Goal: Task Accomplishment & Management: Use online tool/utility

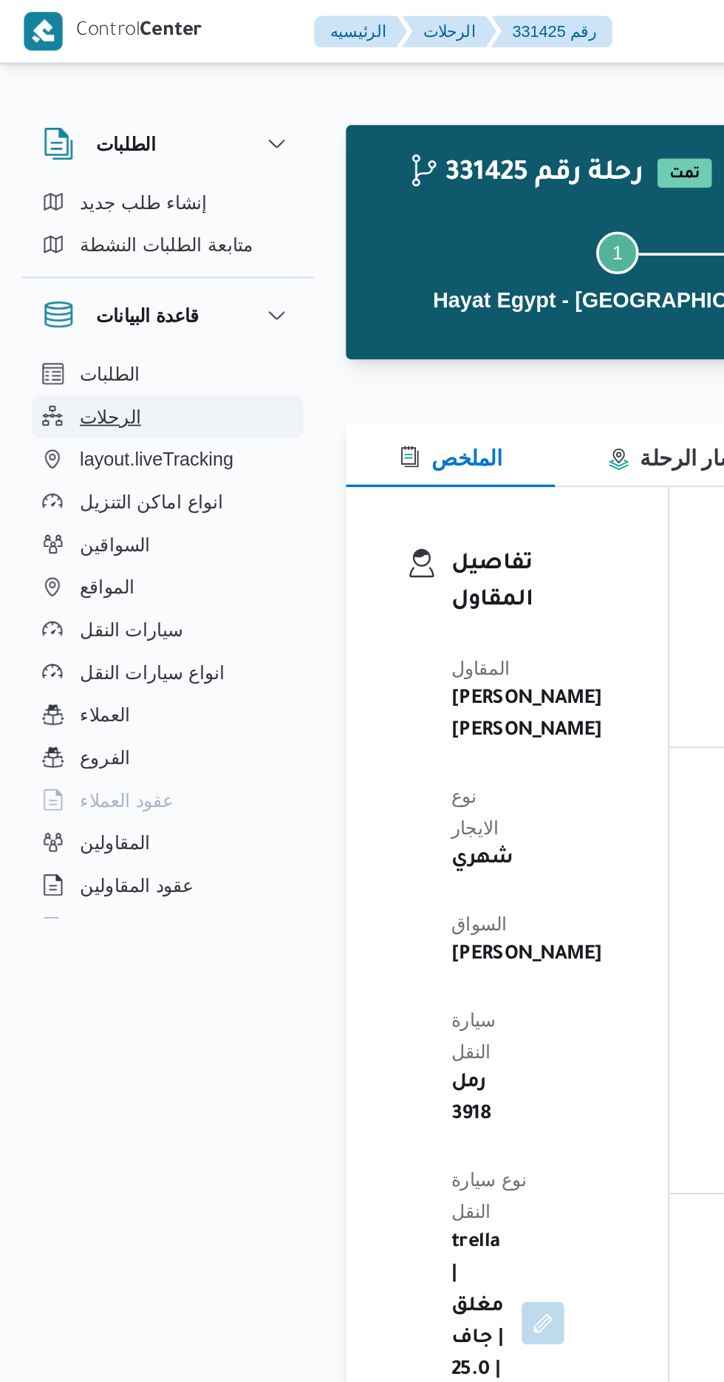
click at [73, 234] on span "الرحلات" at bounding box center [61, 232] width 34 height 18
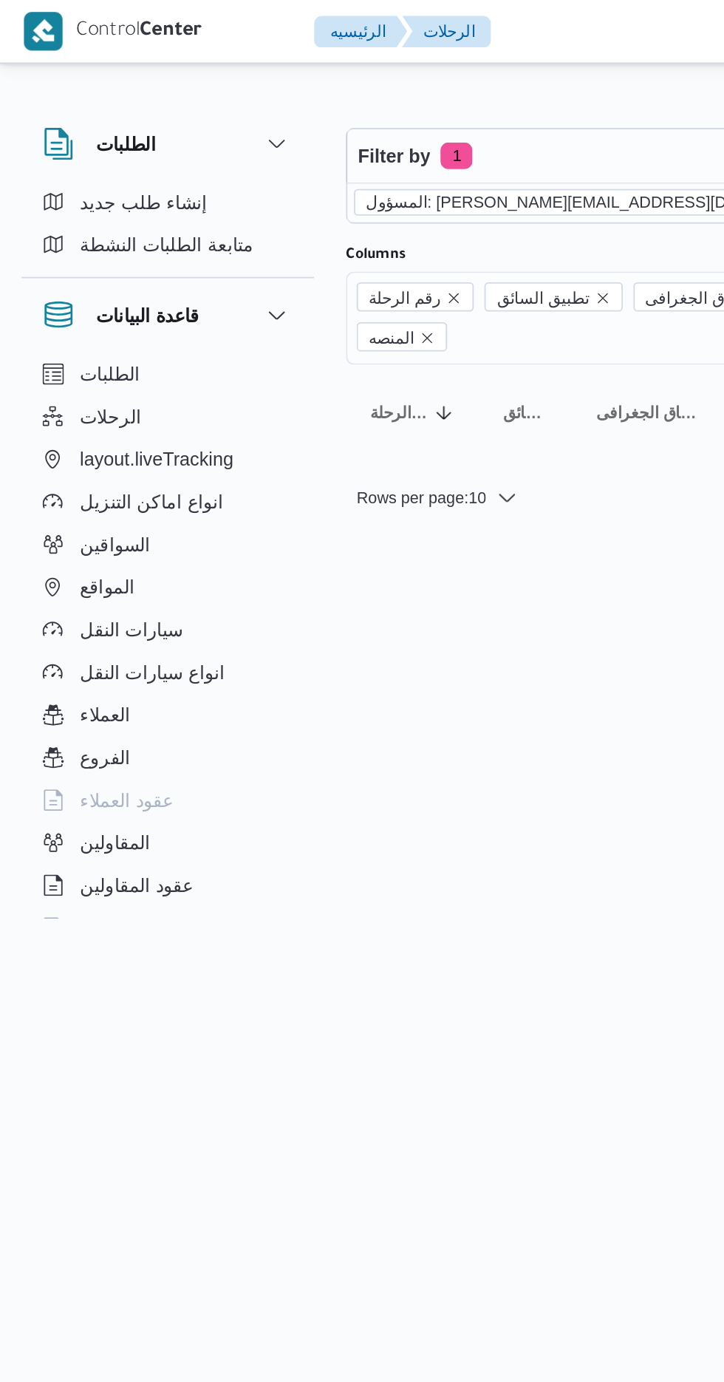
click at [470, 112] on icon "remove selected entity" at bounding box center [473, 112] width 6 height 6
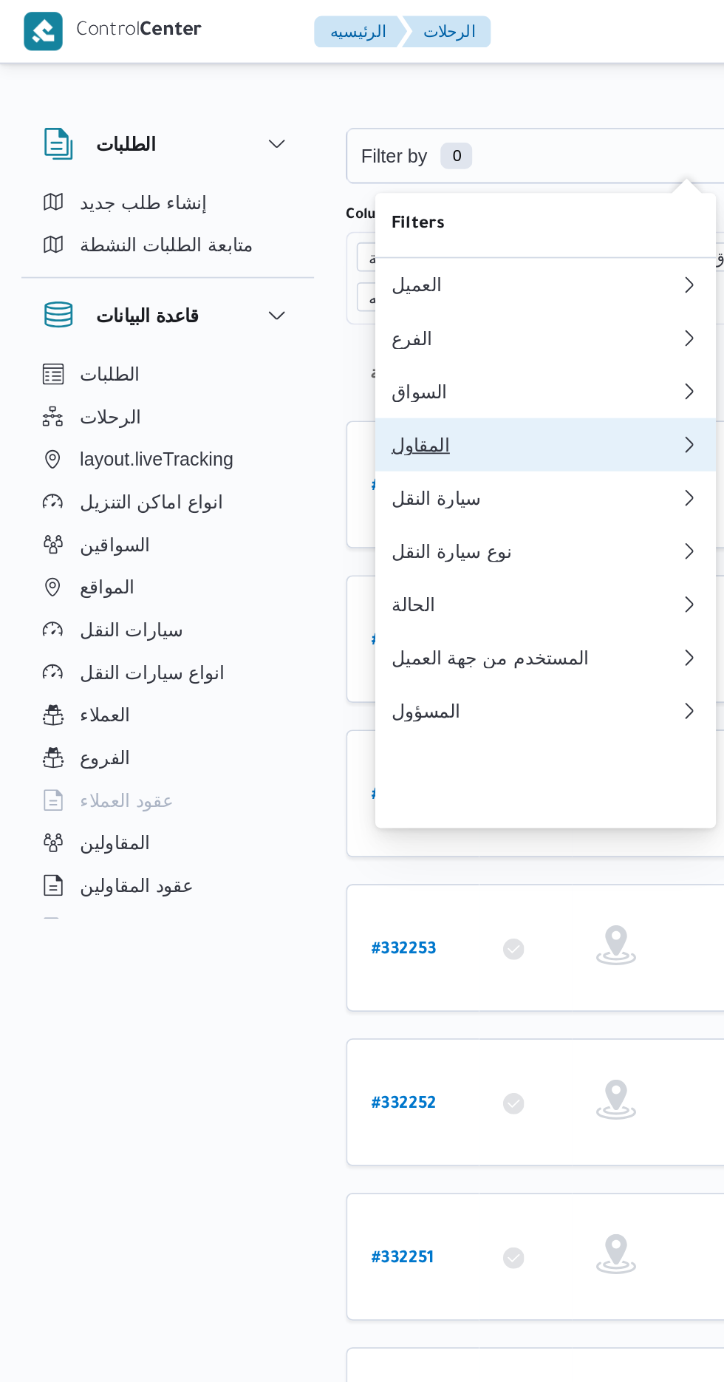
click at [271, 253] on div "المقاول" at bounding box center [297, 247] width 160 height 12
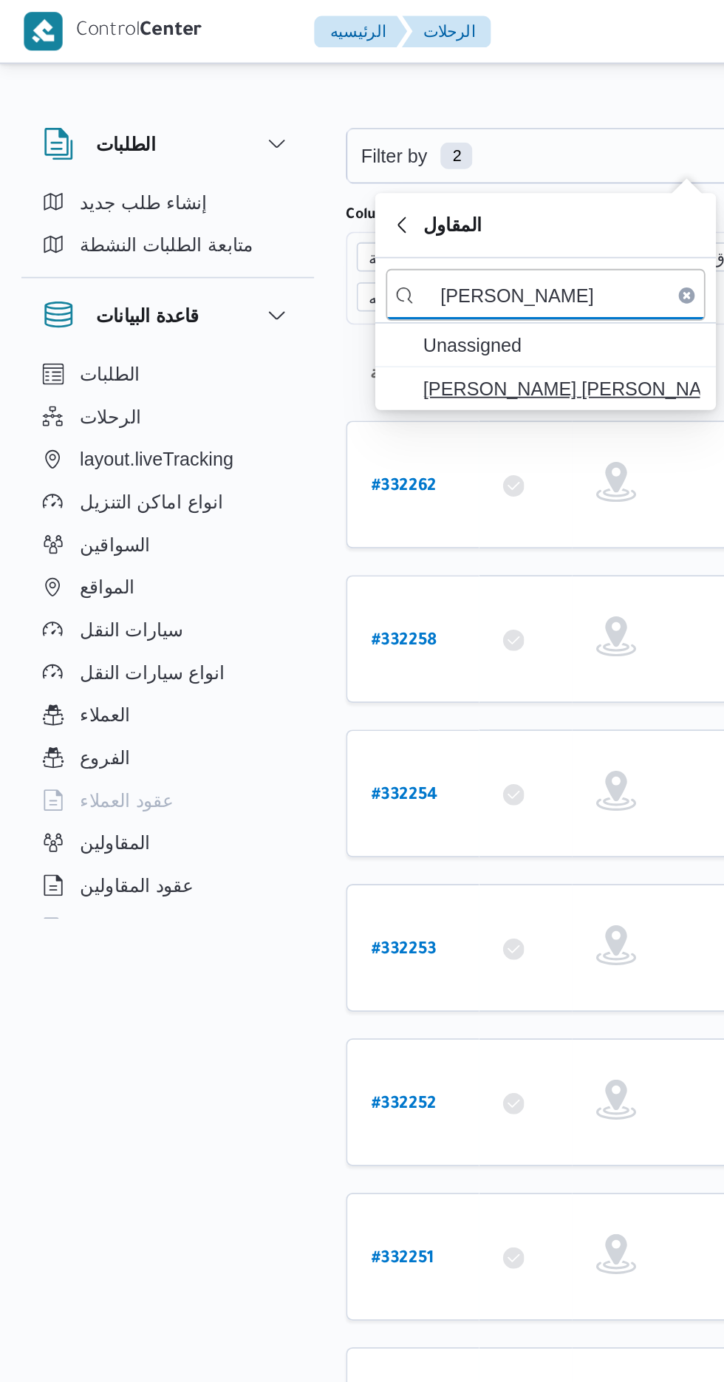
type input "[PERSON_NAME]"
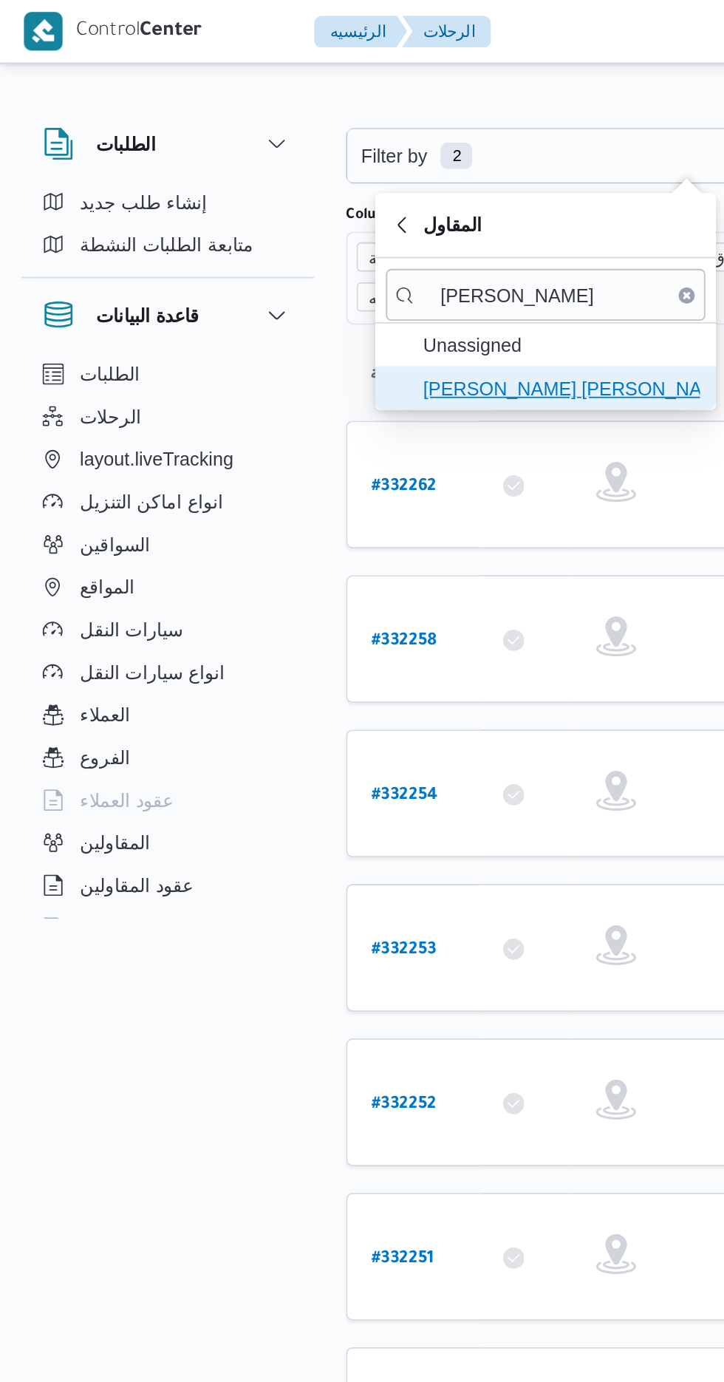
click at [314, 211] on span "[PERSON_NAME] [PERSON_NAME]" at bounding box center [312, 216] width 154 height 18
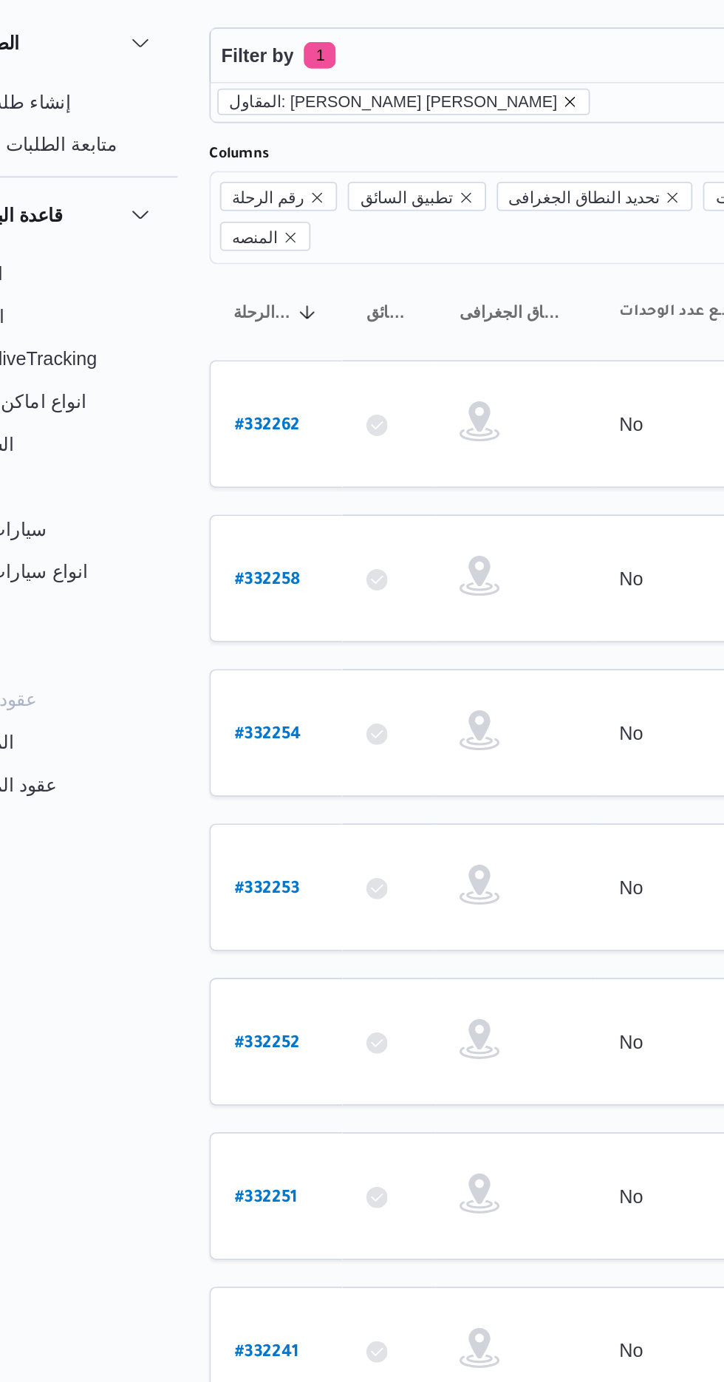
click at [390, 112] on icon "remove selected entity" at bounding box center [393, 112] width 6 height 6
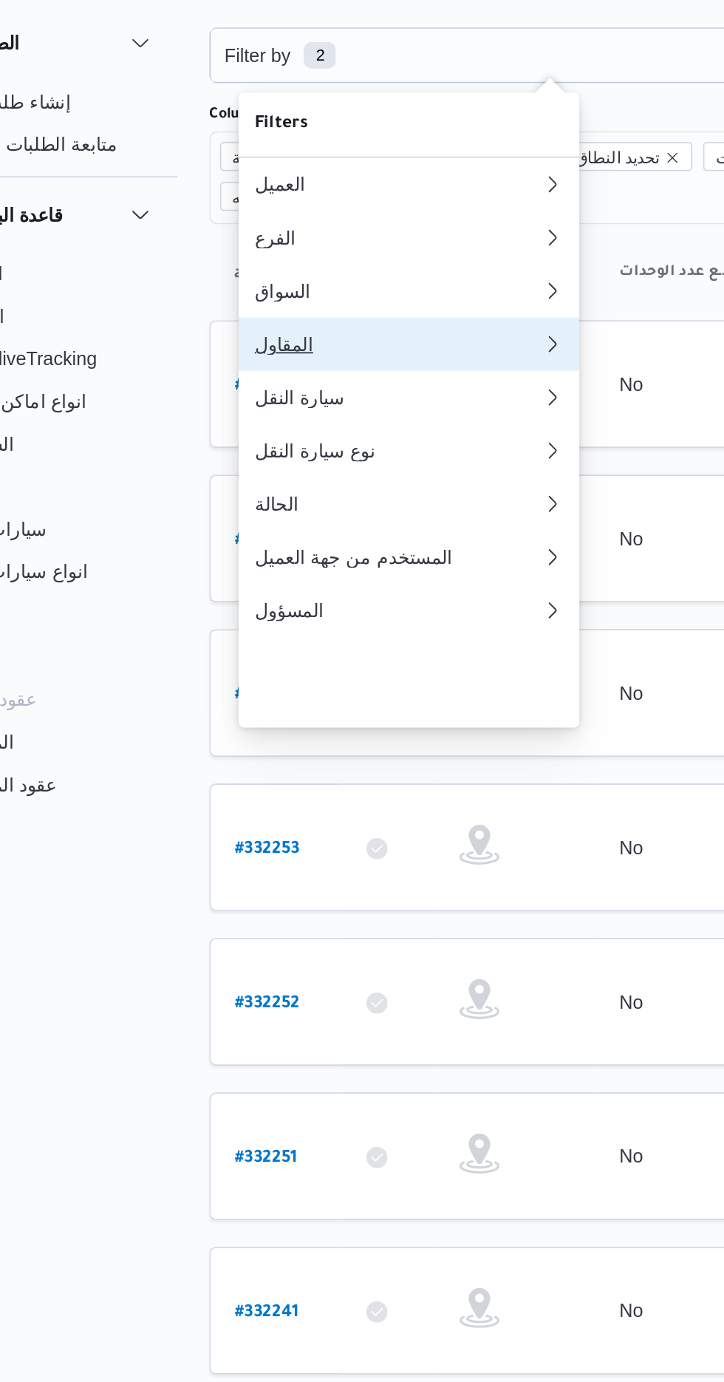
click at [296, 253] on div "المقاول" at bounding box center [294, 247] width 154 height 12
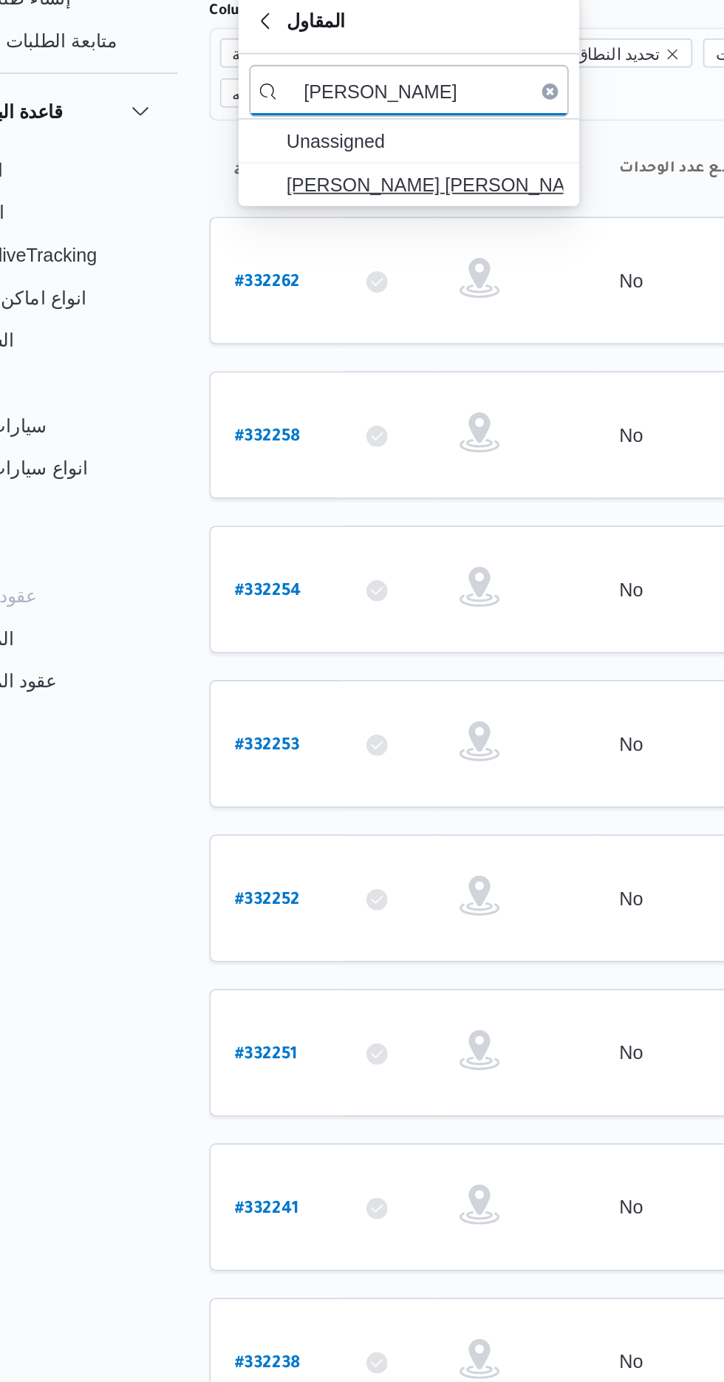
type input "[PERSON_NAME]"
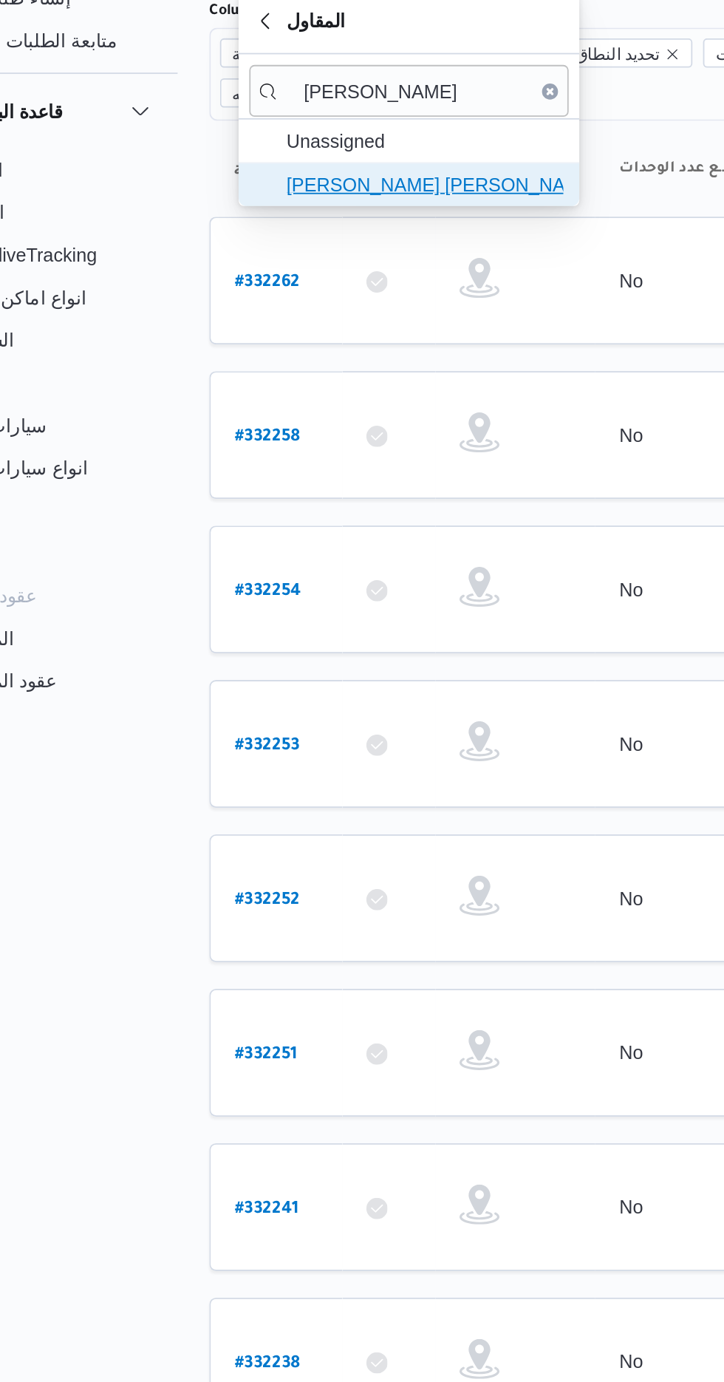
click at [341, 211] on span "[PERSON_NAME] [PERSON_NAME]" at bounding box center [312, 216] width 154 height 18
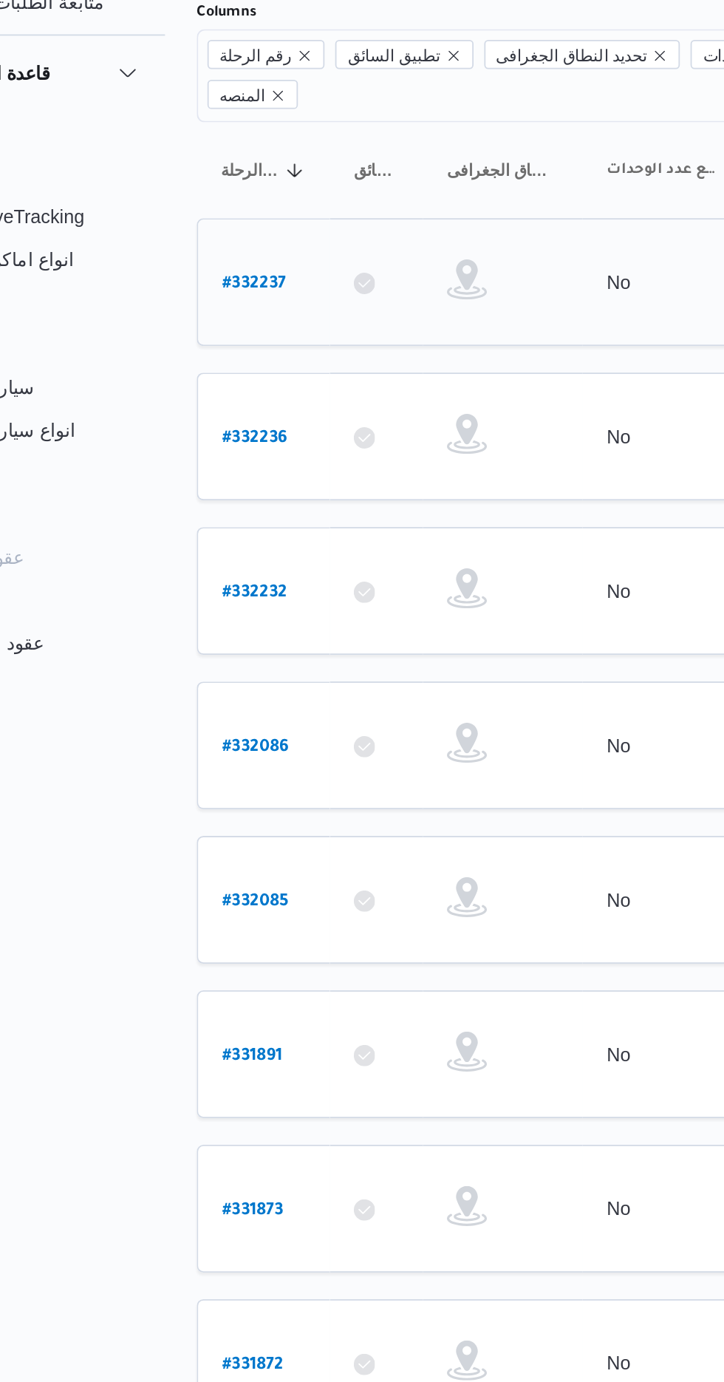
click at [222, 288] on b "# 332237" at bounding box center [223, 293] width 35 height 10
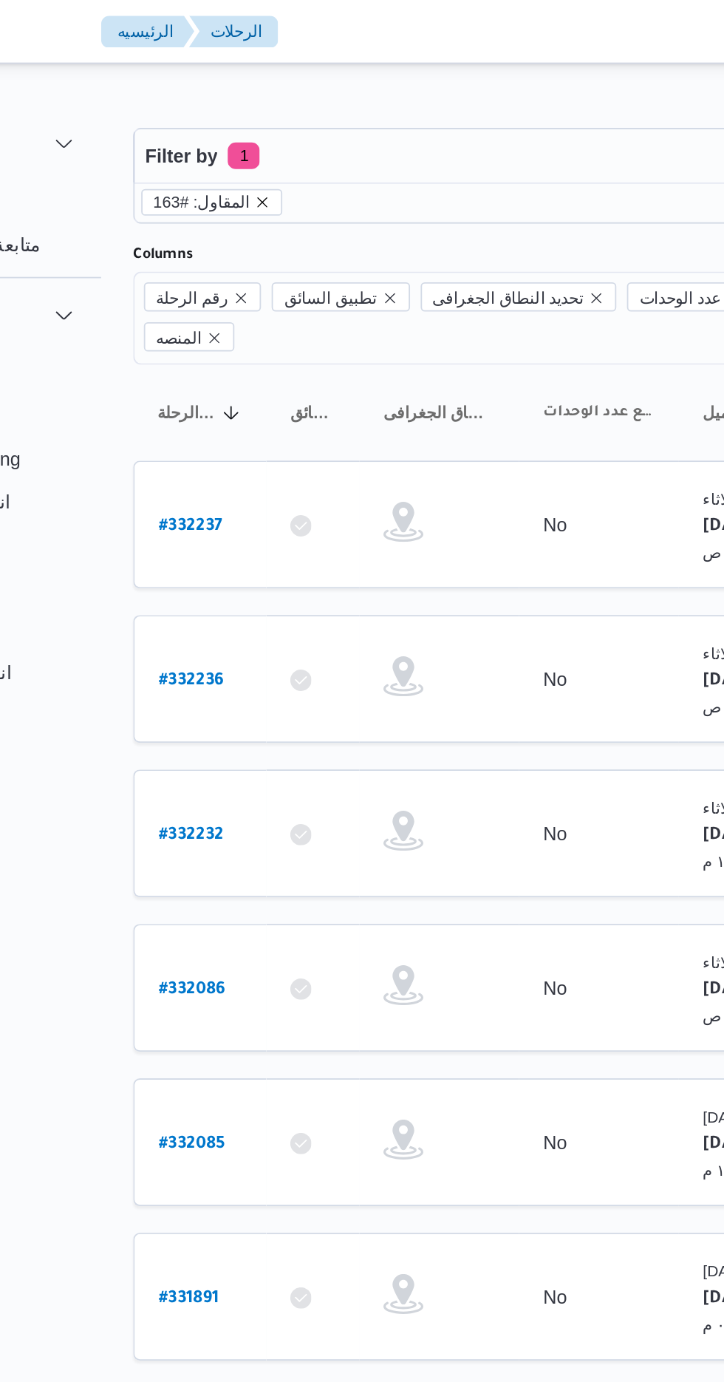
click at [261, 112] on icon "remove selected entity" at bounding box center [263, 112] width 9 height 9
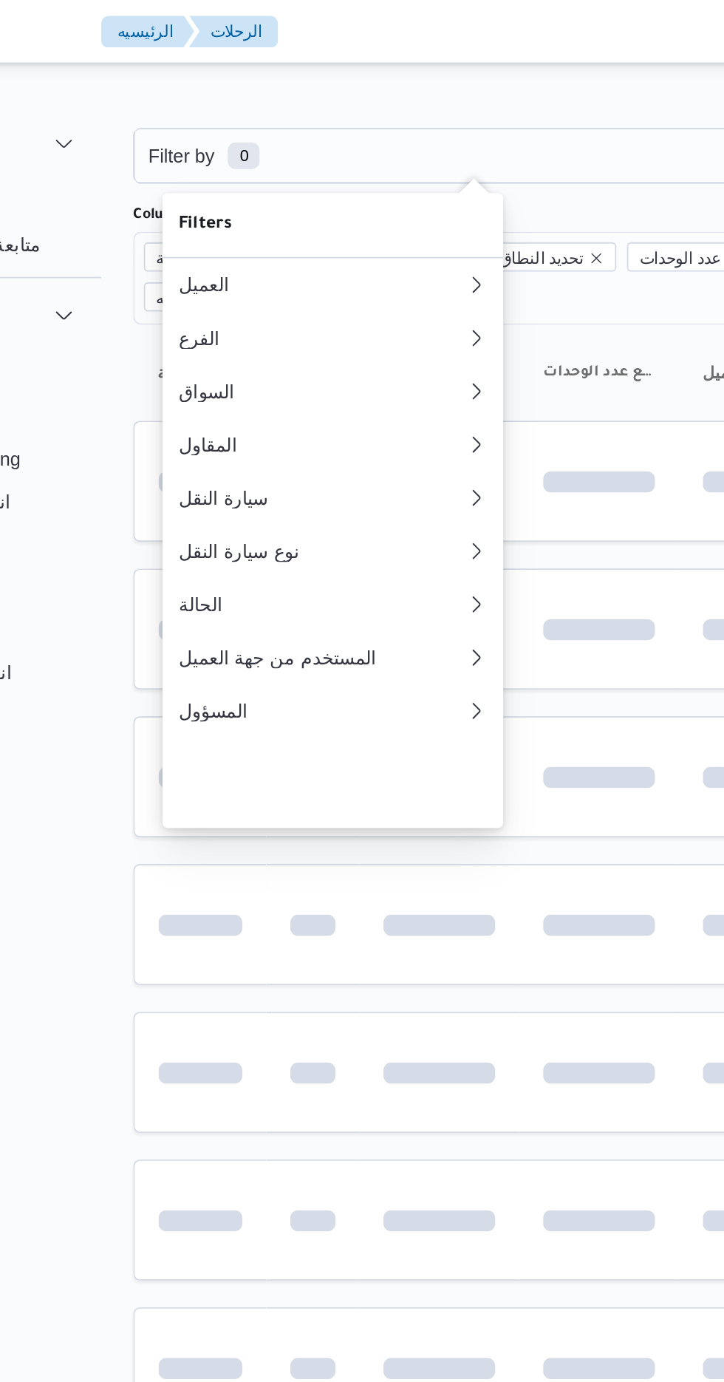
click at [257, 113] on div "Filters" at bounding box center [302, 125] width 189 height 36
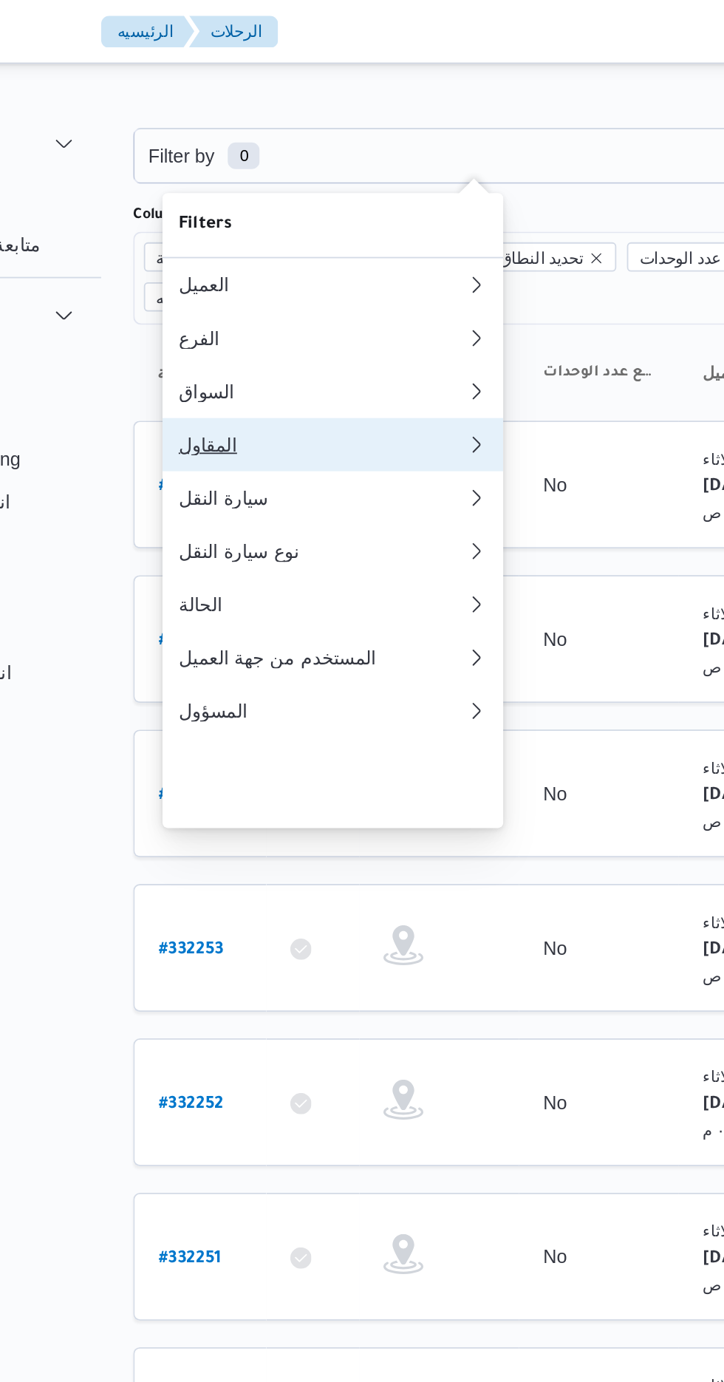
click at [308, 253] on div "المقاول" at bounding box center [294, 247] width 154 height 12
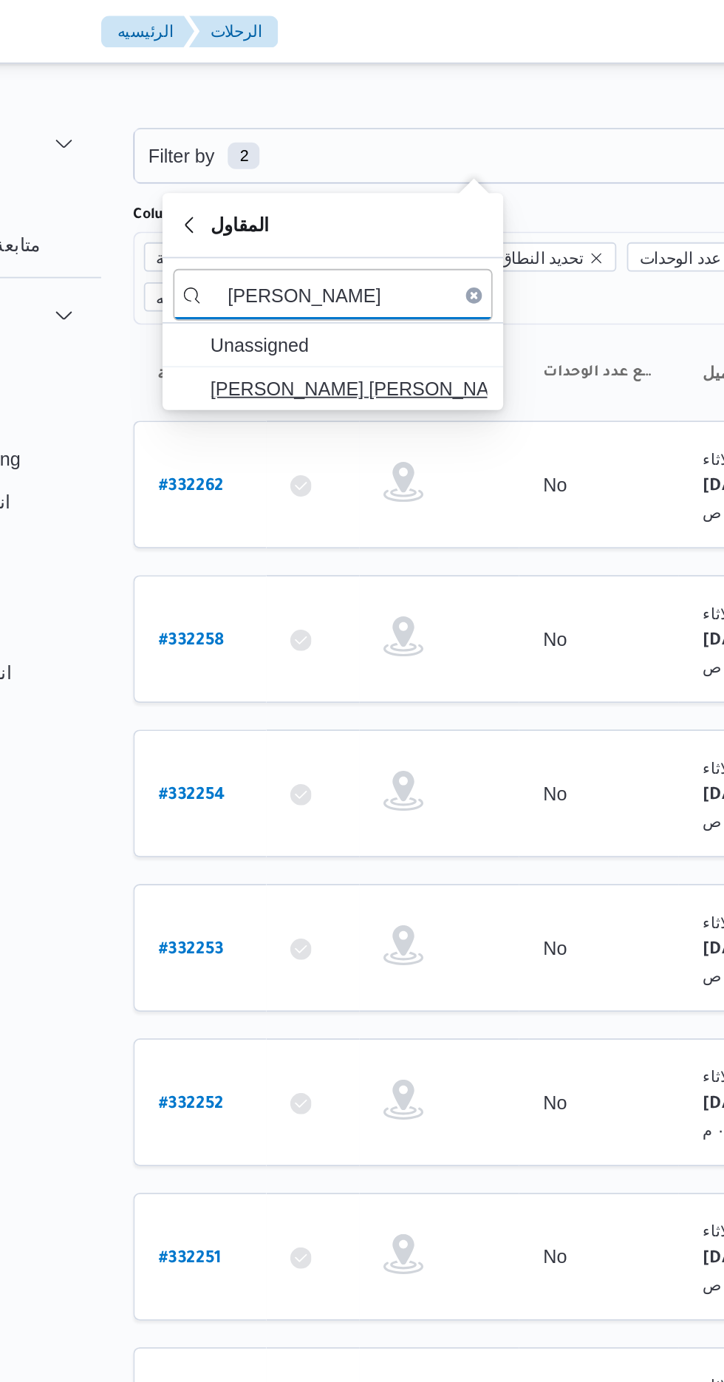
type input "[PERSON_NAME]"
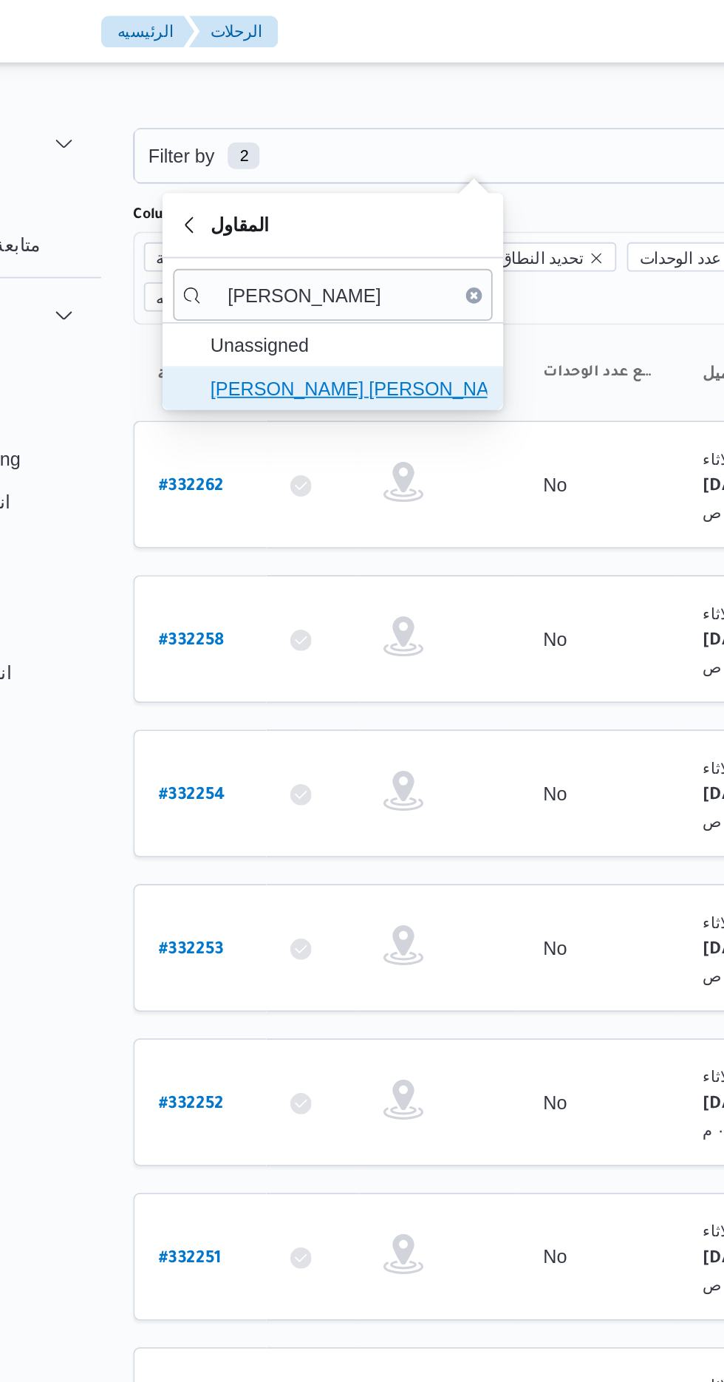
click at [344, 213] on span "[PERSON_NAME] [PERSON_NAME]" at bounding box center [312, 216] width 154 height 18
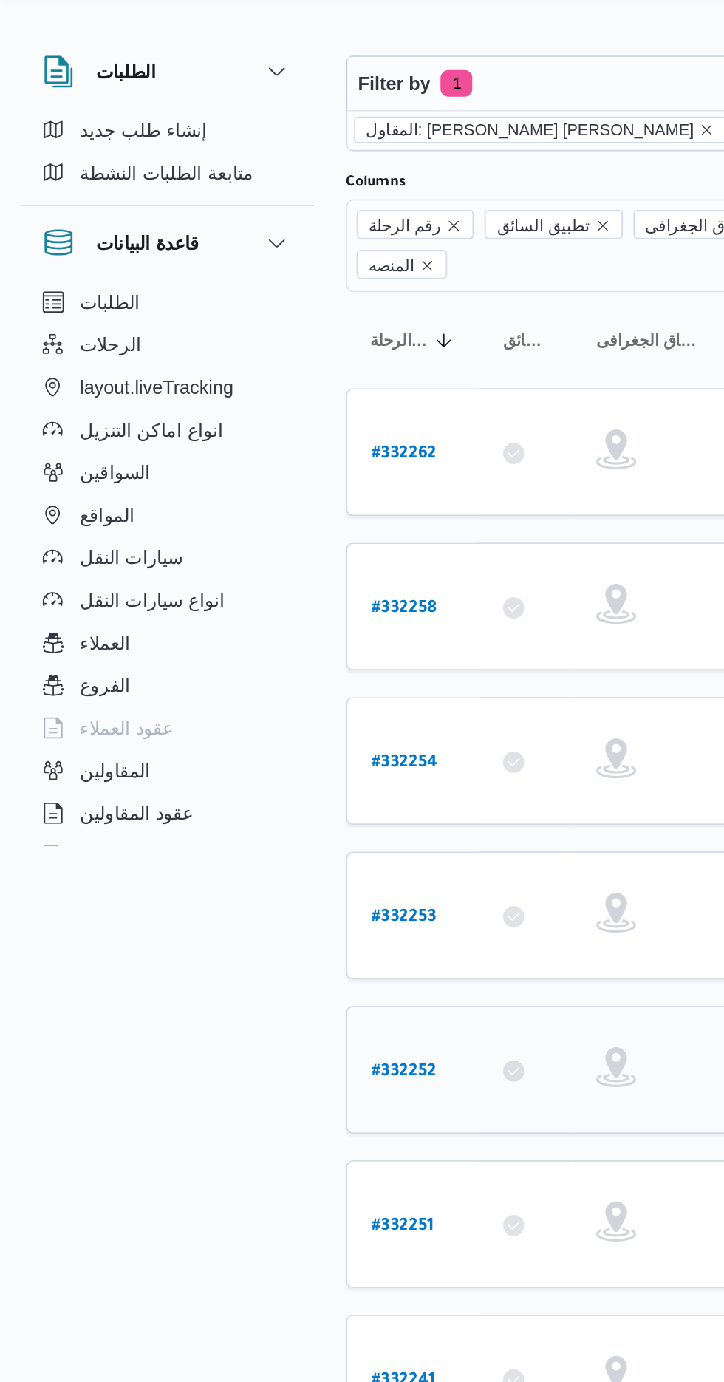
click at [223, 631] on b "# 332252" at bounding box center [224, 636] width 36 height 10
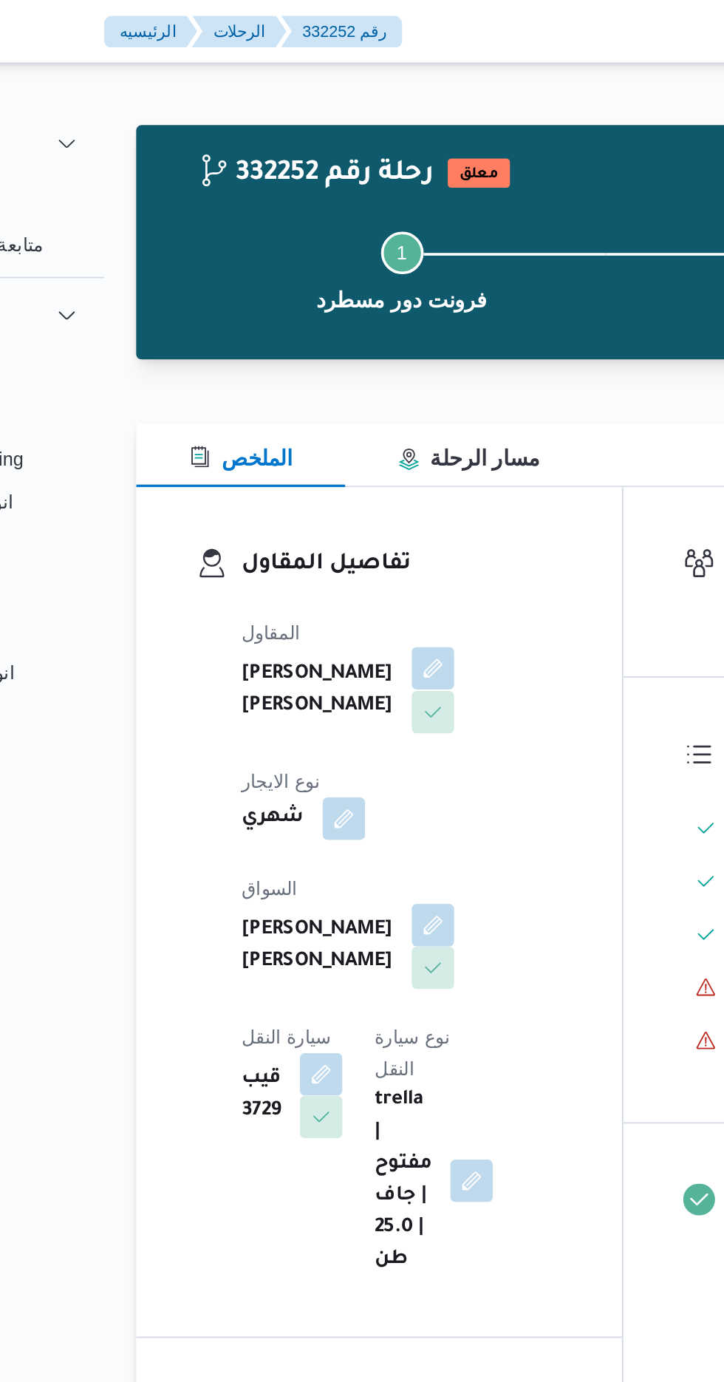
click at [345, 383] on button "button" at bounding box center [357, 371] width 24 height 24
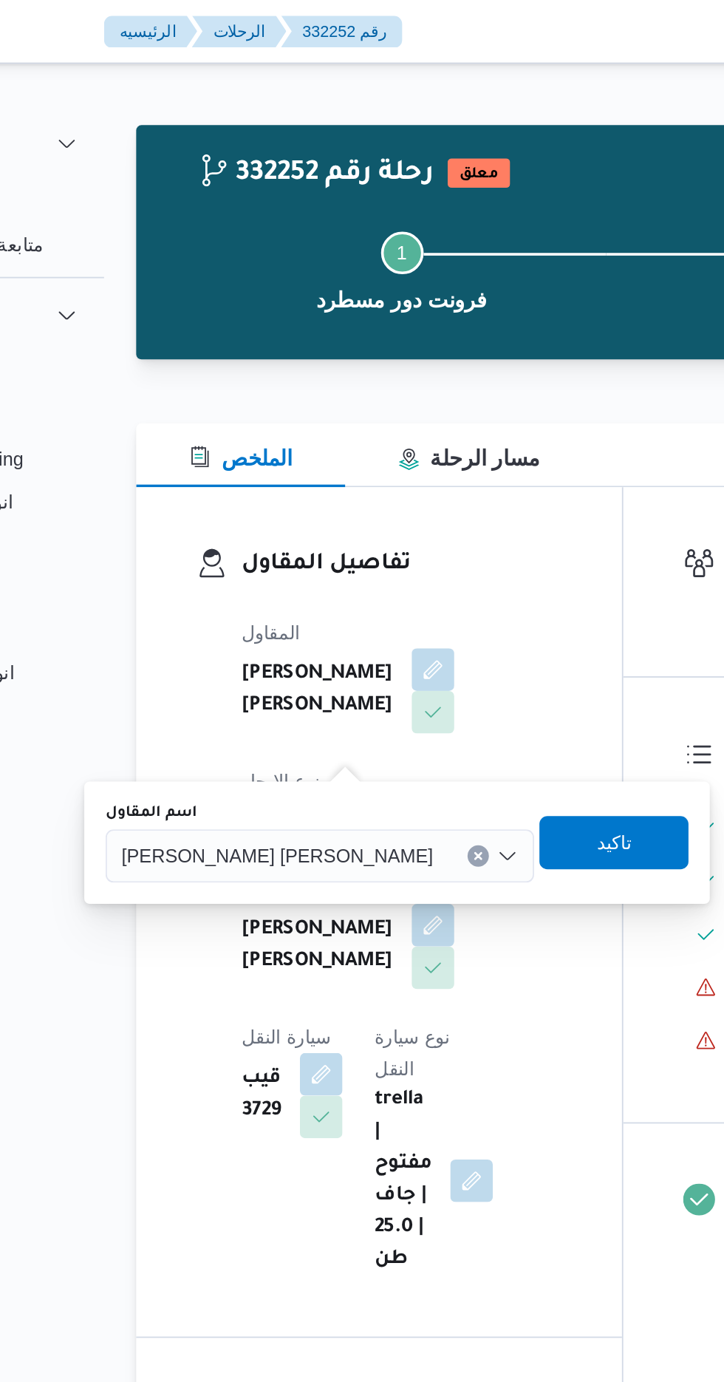
click at [274, 472] on span "[PERSON_NAME] [PERSON_NAME]" at bounding box center [270, 474] width 173 height 16
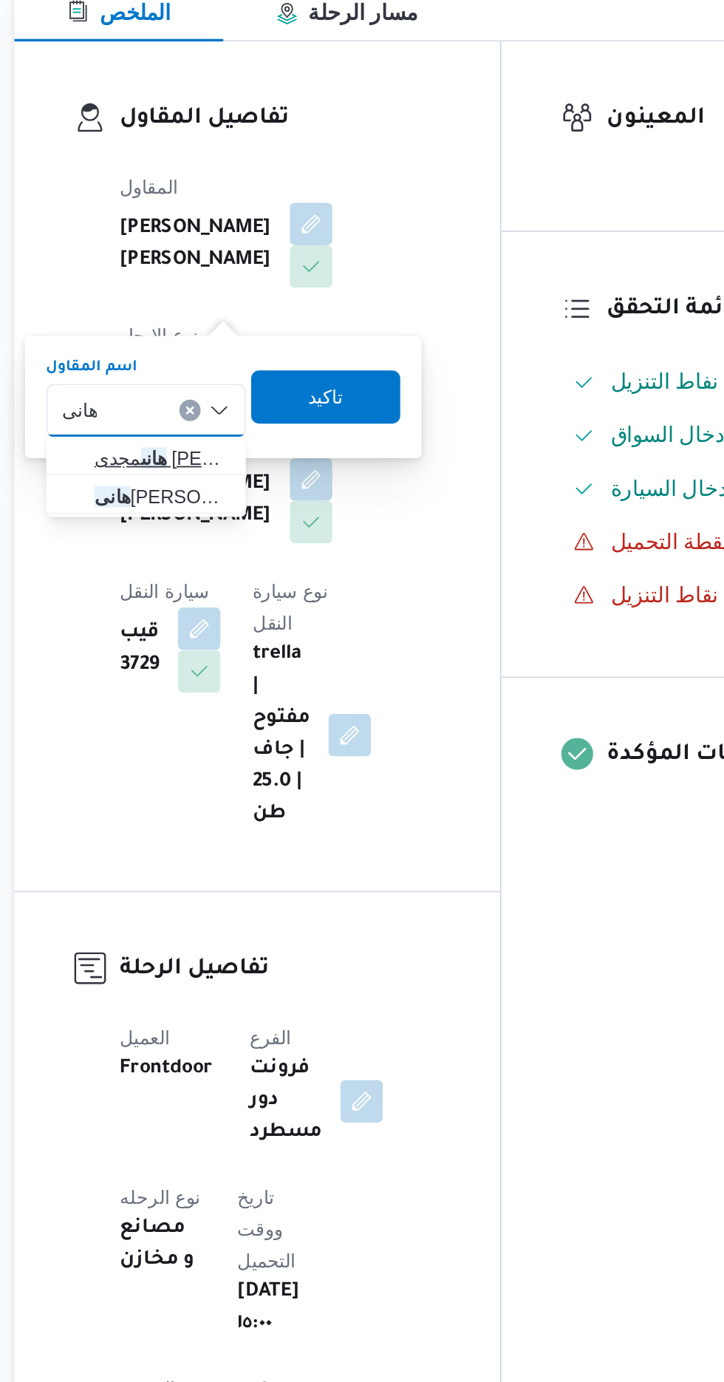
type input "هانى"
click at [271, 506] on span "[PERSON_NAME] [PERSON_NAME]" at bounding box center [274, 502] width 75 height 18
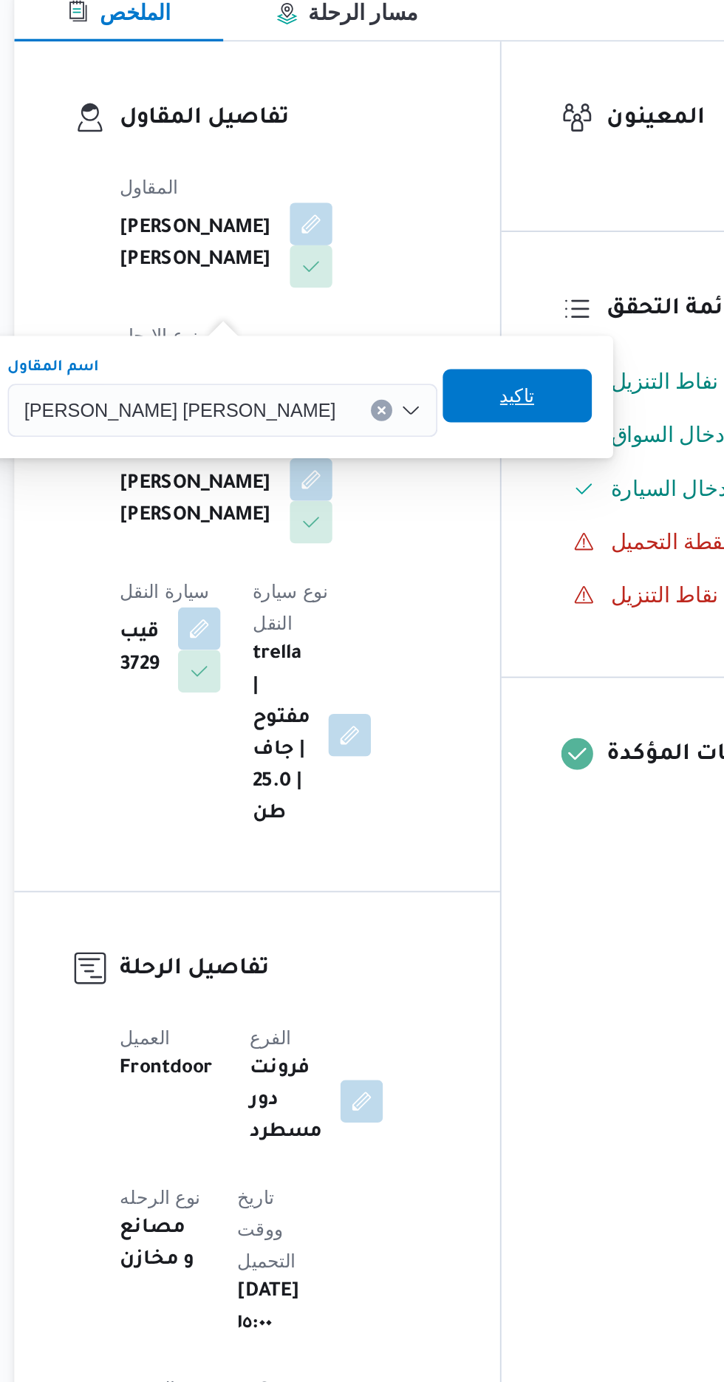
click at [430, 469] on span "تاكيد" at bounding box center [471, 467] width 83 height 30
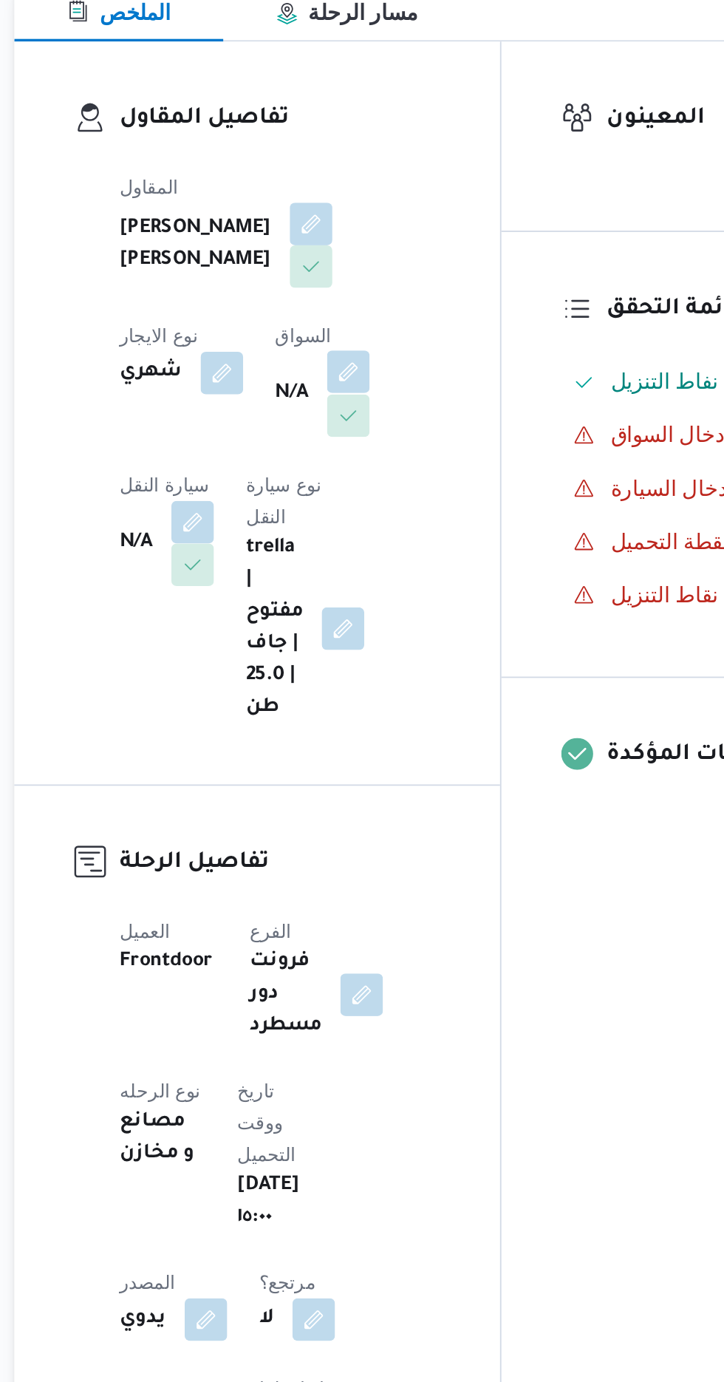
click at [366, 466] on button "button" at bounding box center [378, 454] width 24 height 24
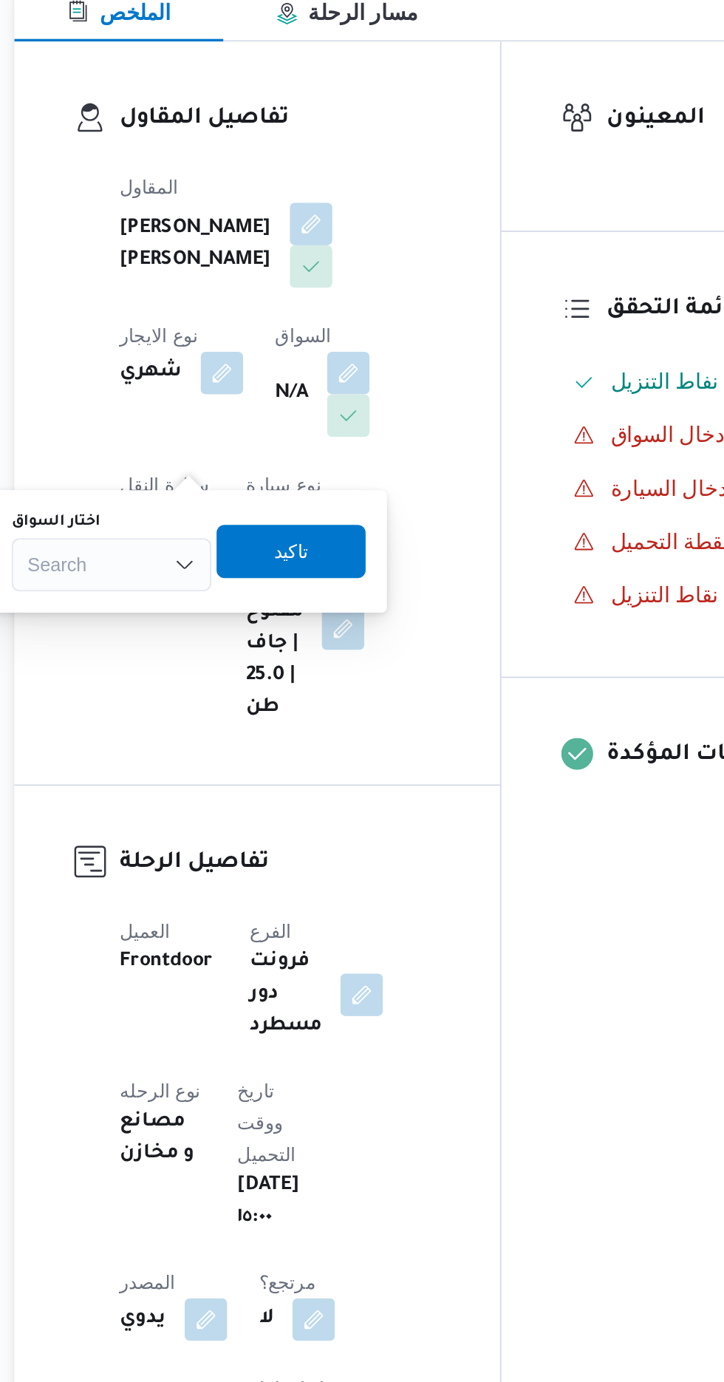
click at [274, 560] on div "Search" at bounding box center [246, 561] width 111 height 30
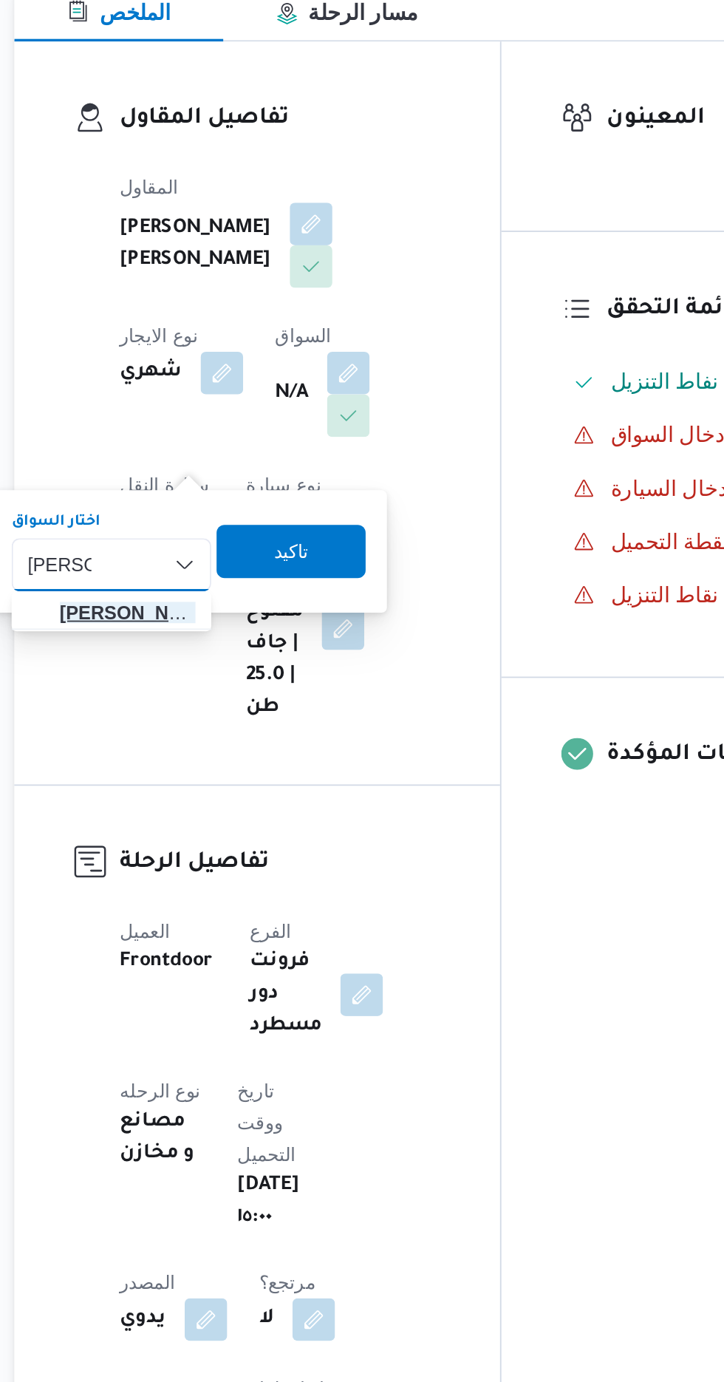
type input "[PERSON_NAME]"
click at [258, 585] on span "[PERSON_NAME] طان [PERSON_NAME]" at bounding box center [254, 588] width 75 height 18
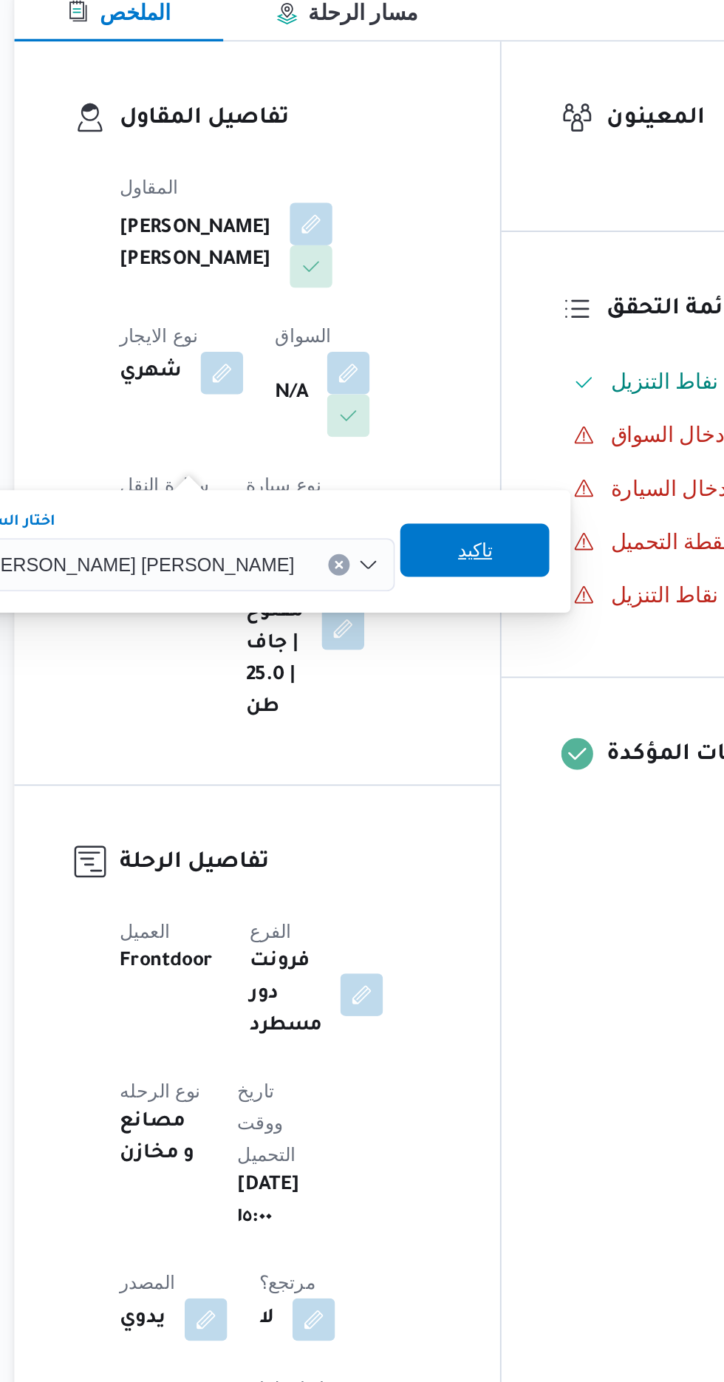
click at [438, 557] on span "تاكيد" at bounding box center [447, 553] width 19 height 18
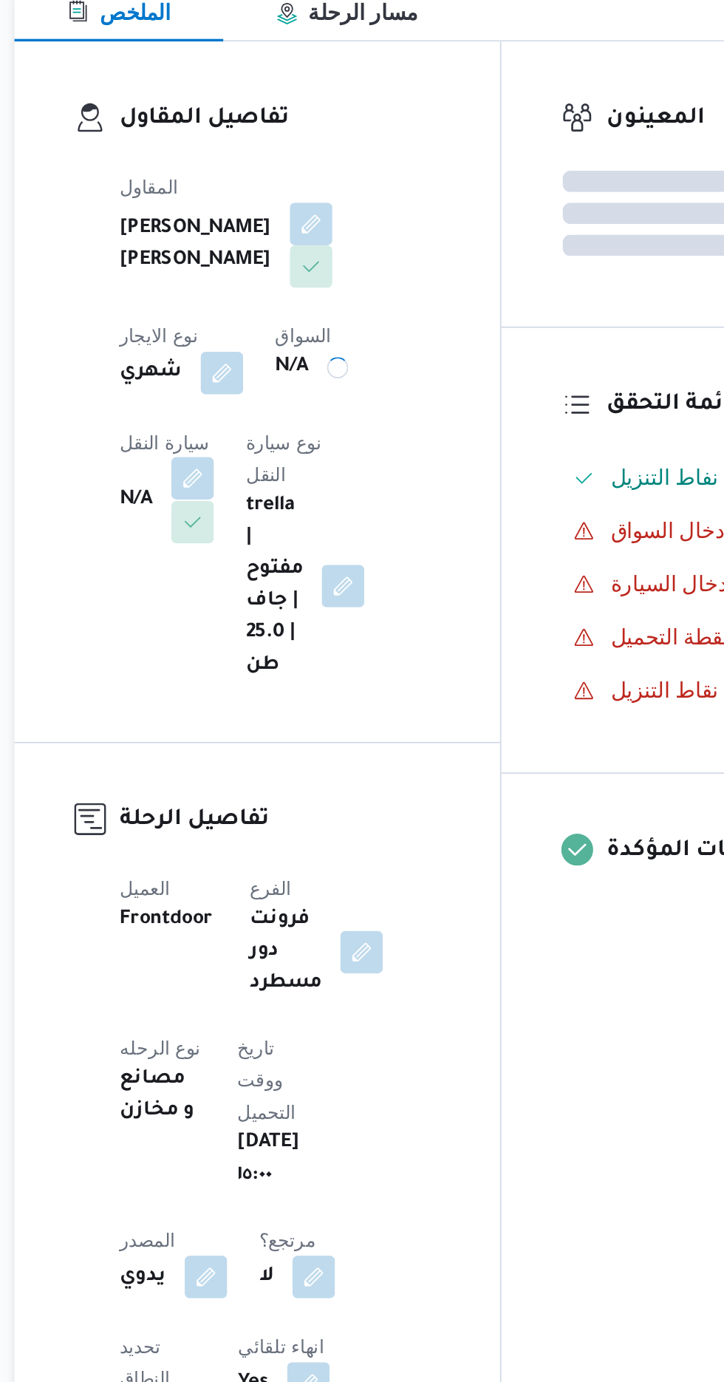
click at [303, 502] on span at bounding box center [287, 514] width 31 height 24
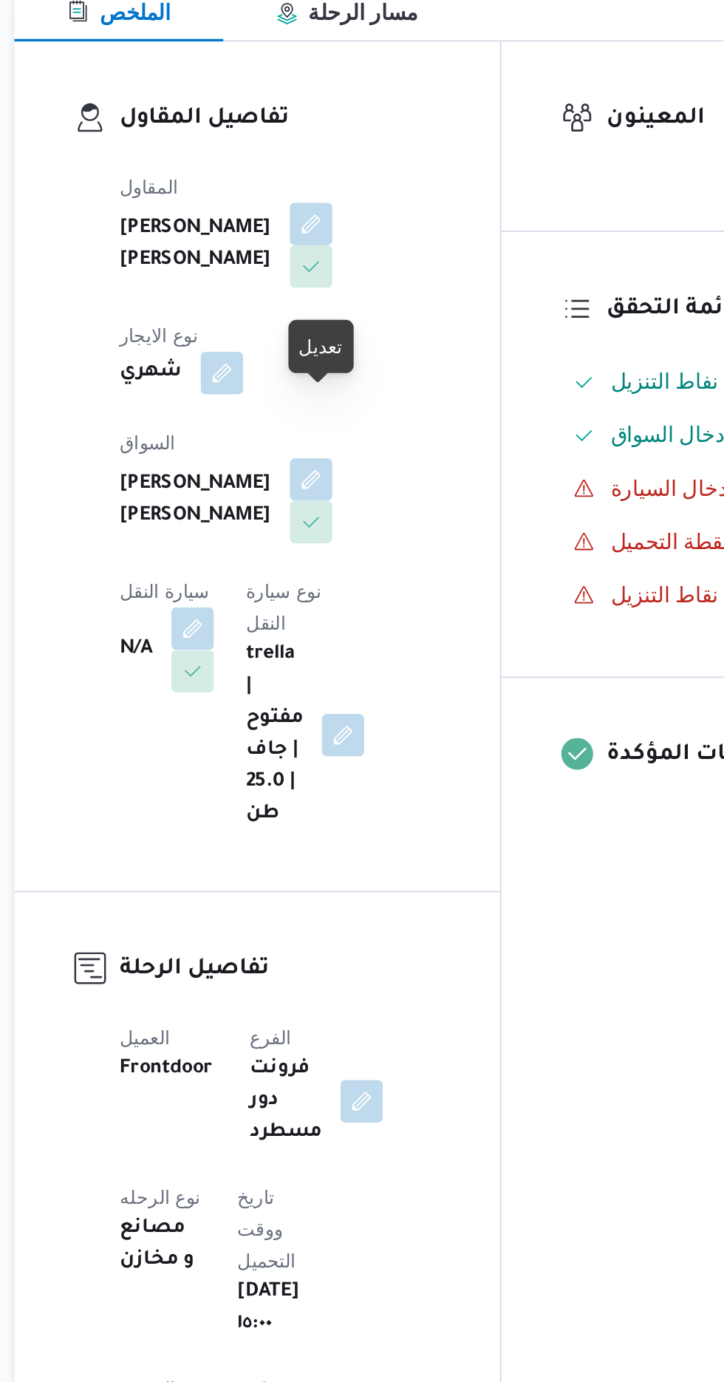
click at [303, 585] on span at bounding box center [287, 597] width 31 height 24
click at [303, 584] on button "button" at bounding box center [291, 596] width 24 height 24
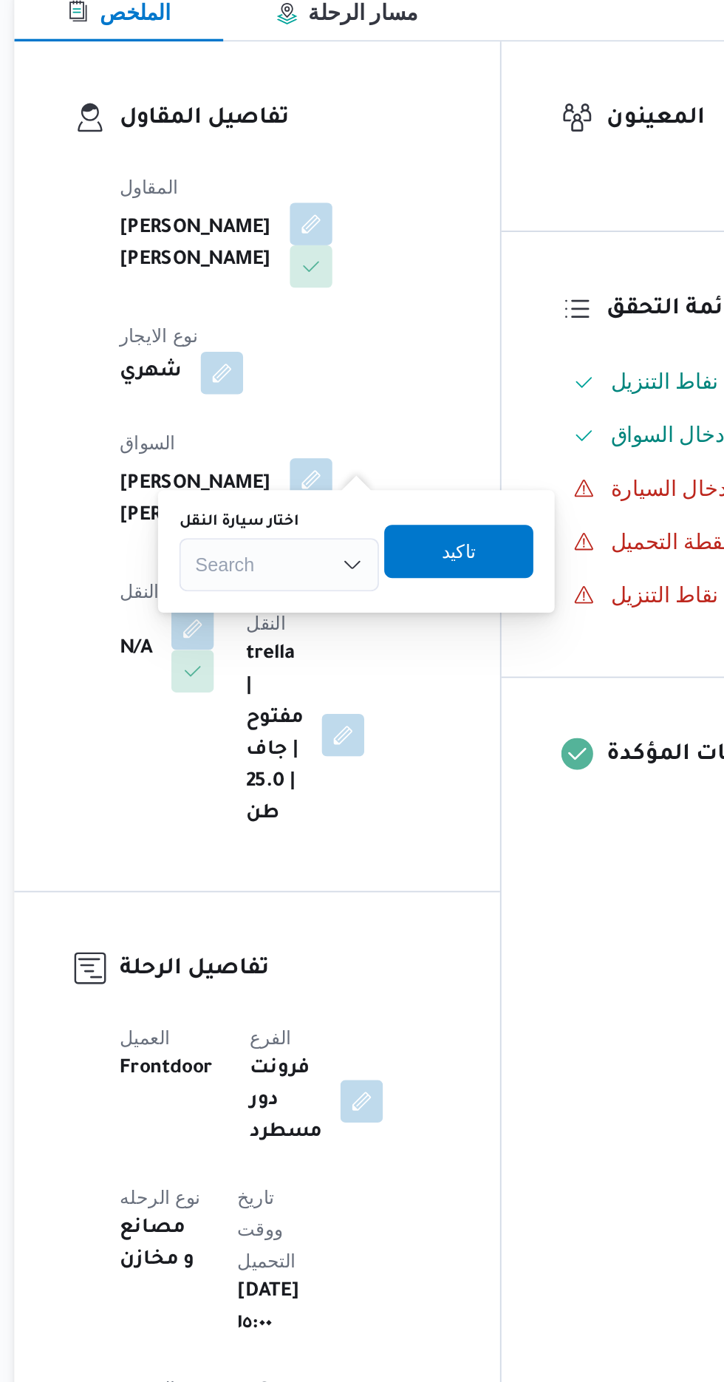
click at [351, 557] on div "Search" at bounding box center [339, 561] width 111 height 30
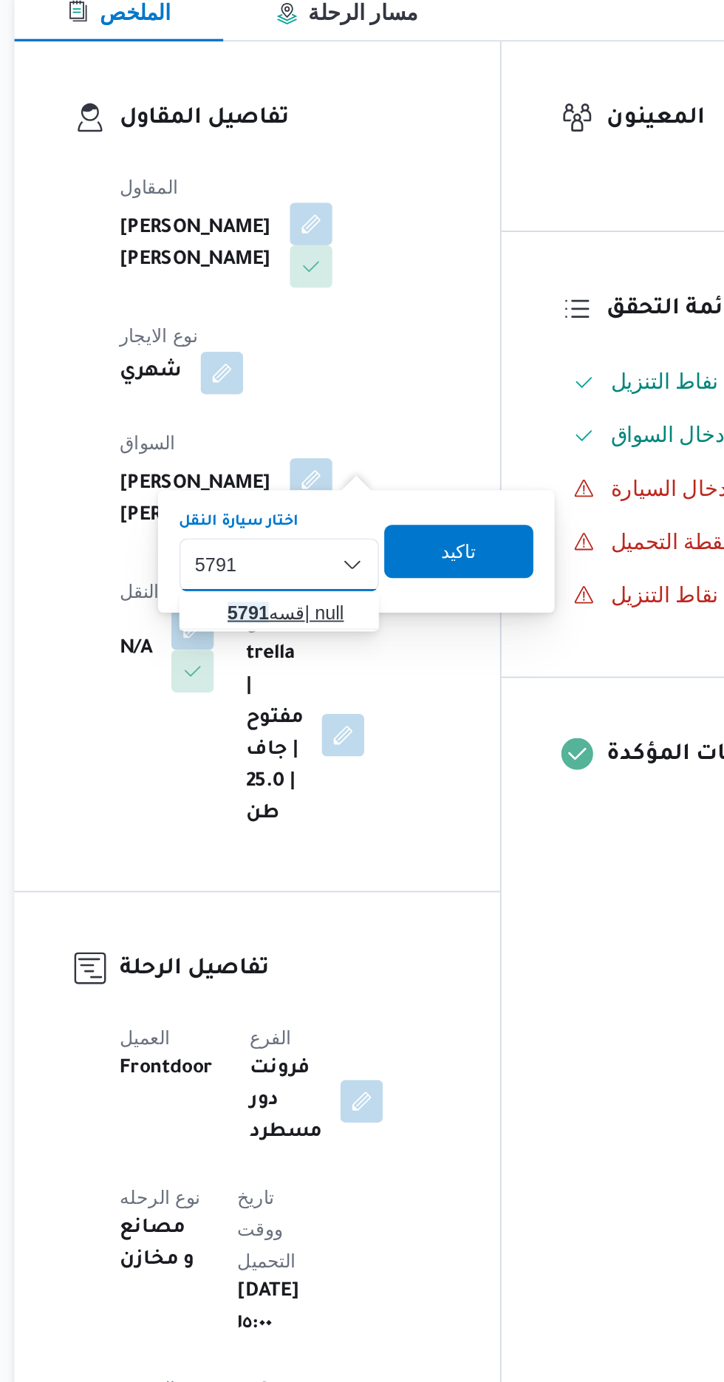
type input "5791"
click at [344, 585] on span "قسه 5791 | null" at bounding box center [347, 588] width 75 height 18
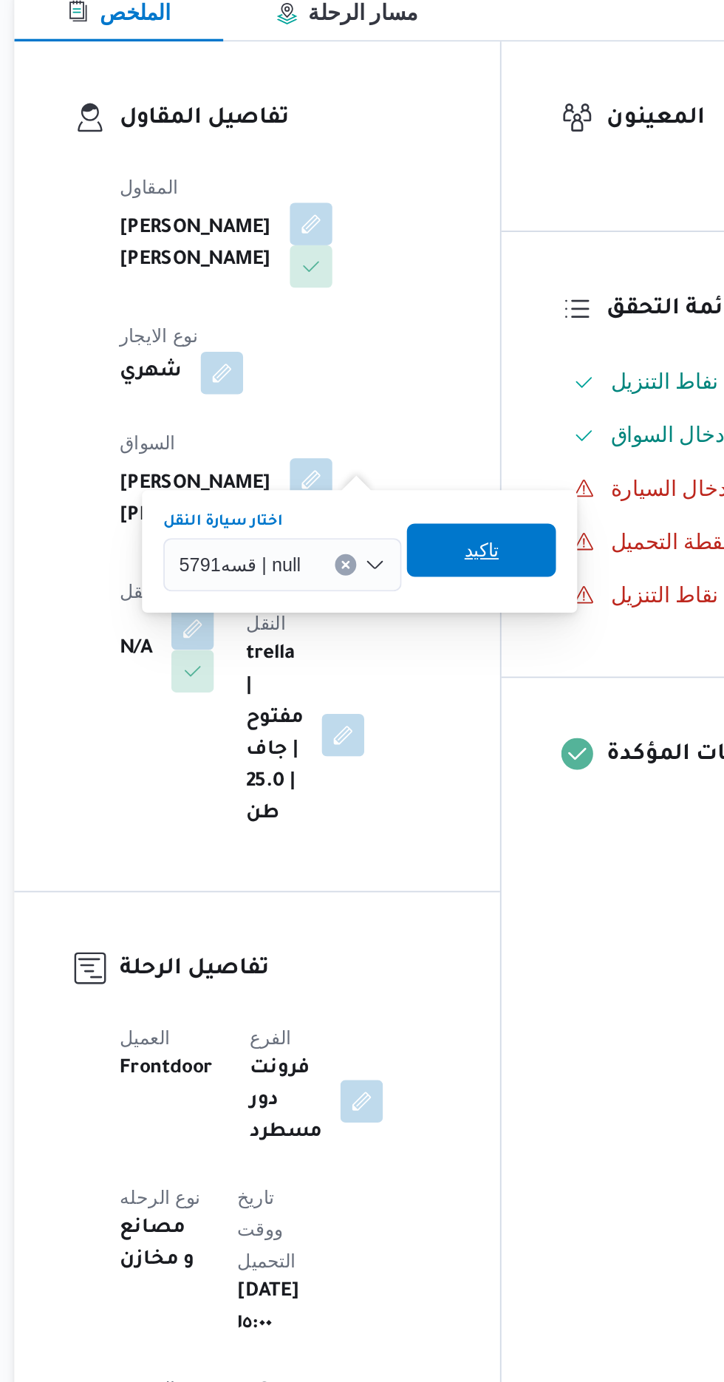
click at [465, 551] on span "تاكيد" at bounding box center [451, 553] width 83 height 30
